Goal: Find specific page/section: Find specific page/section

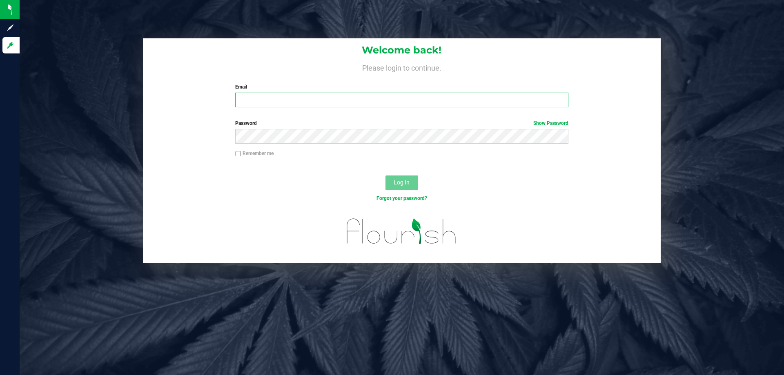
click at [292, 98] on input "Email" at bounding box center [401, 100] width 333 height 15
type input "[EMAIL_ADDRESS][DOMAIN_NAME]"
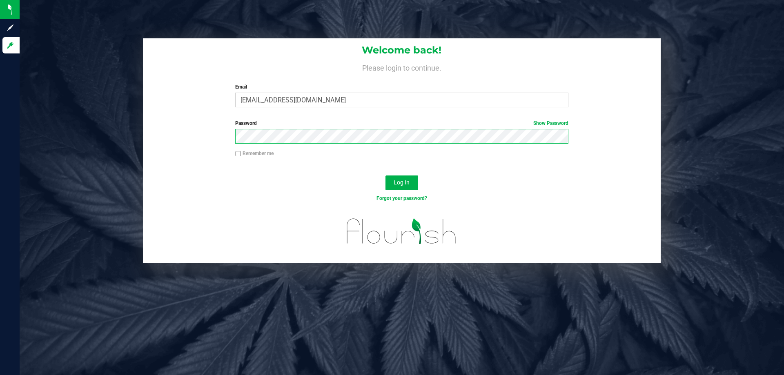
click at [386, 176] on button "Log In" at bounding box center [402, 183] width 33 height 15
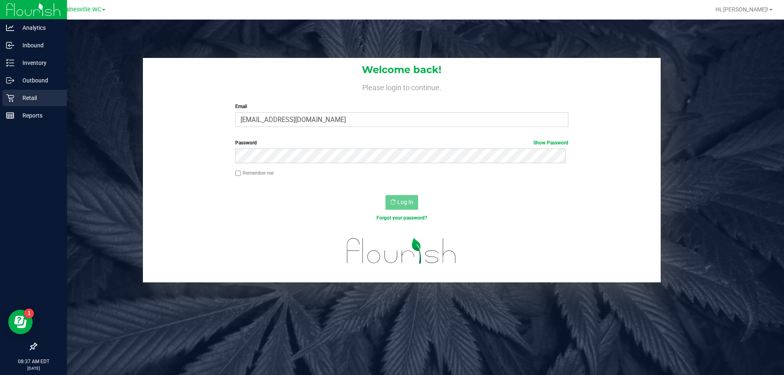
click at [37, 99] on p "Retail" at bounding box center [38, 98] width 49 height 10
click at [39, 99] on p "Retail" at bounding box center [38, 98] width 49 height 10
click at [58, 94] on p "Retail" at bounding box center [38, 98] width 49 height 10
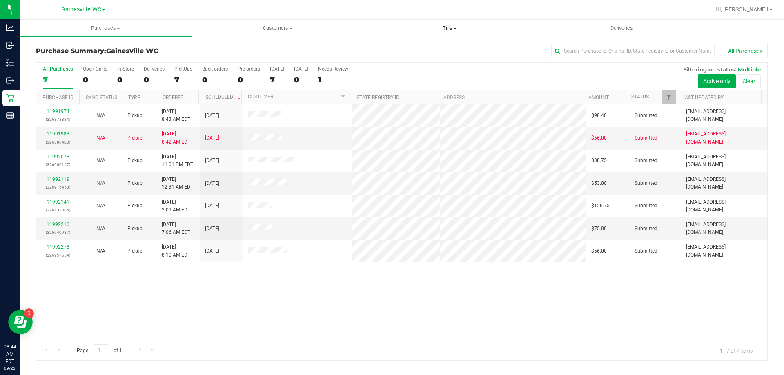
click at [450, 28] on span "Tills" at bounding box center [449, 28] width 171 height 7
click at [440, 49] on li "Manage tills" at bounding box center [449, 50] width 172 height 10
